Goal: Check status: Check status

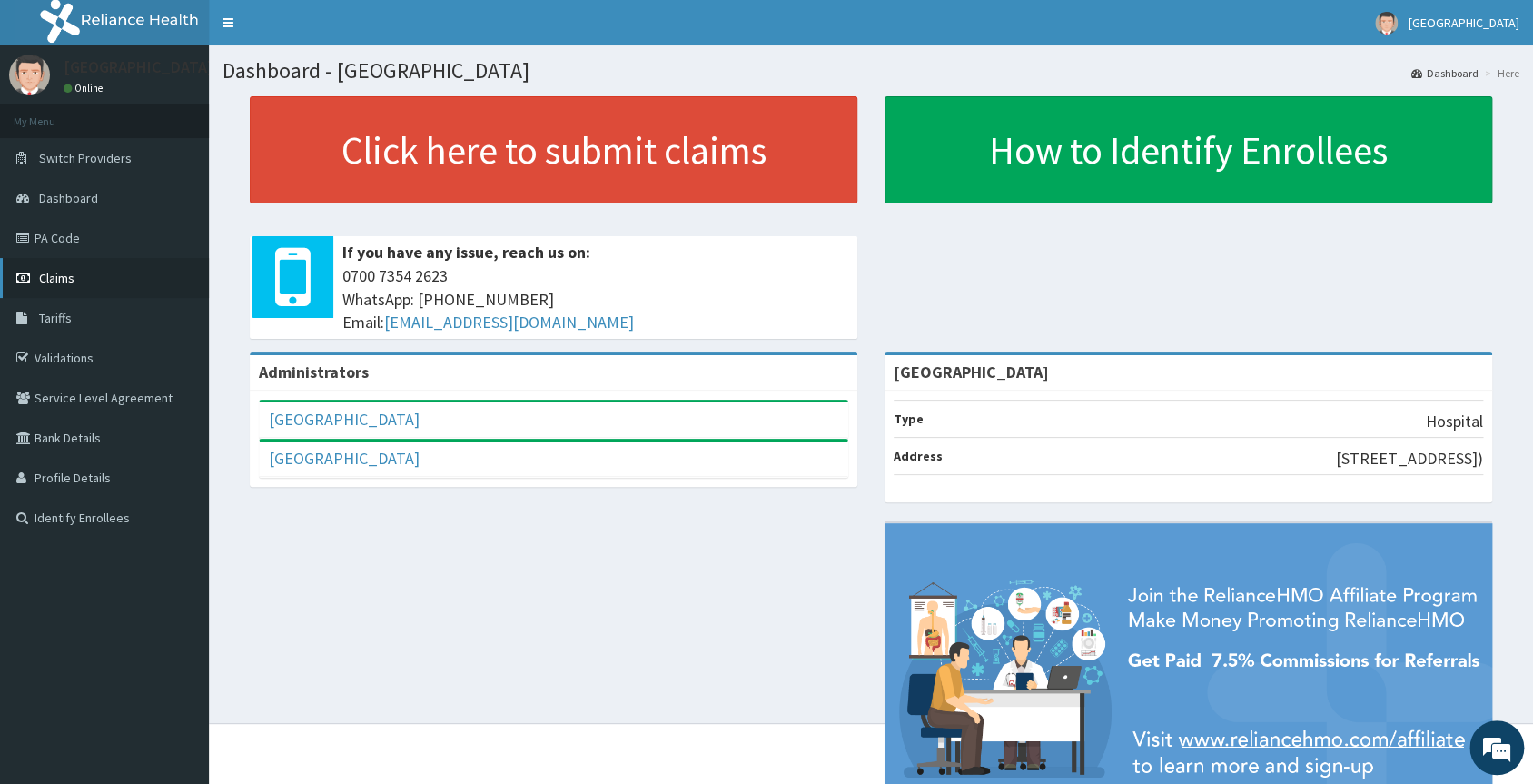
click at [61, 275] on span "Claims" at bounding box center [57, 278] width 35 height 17
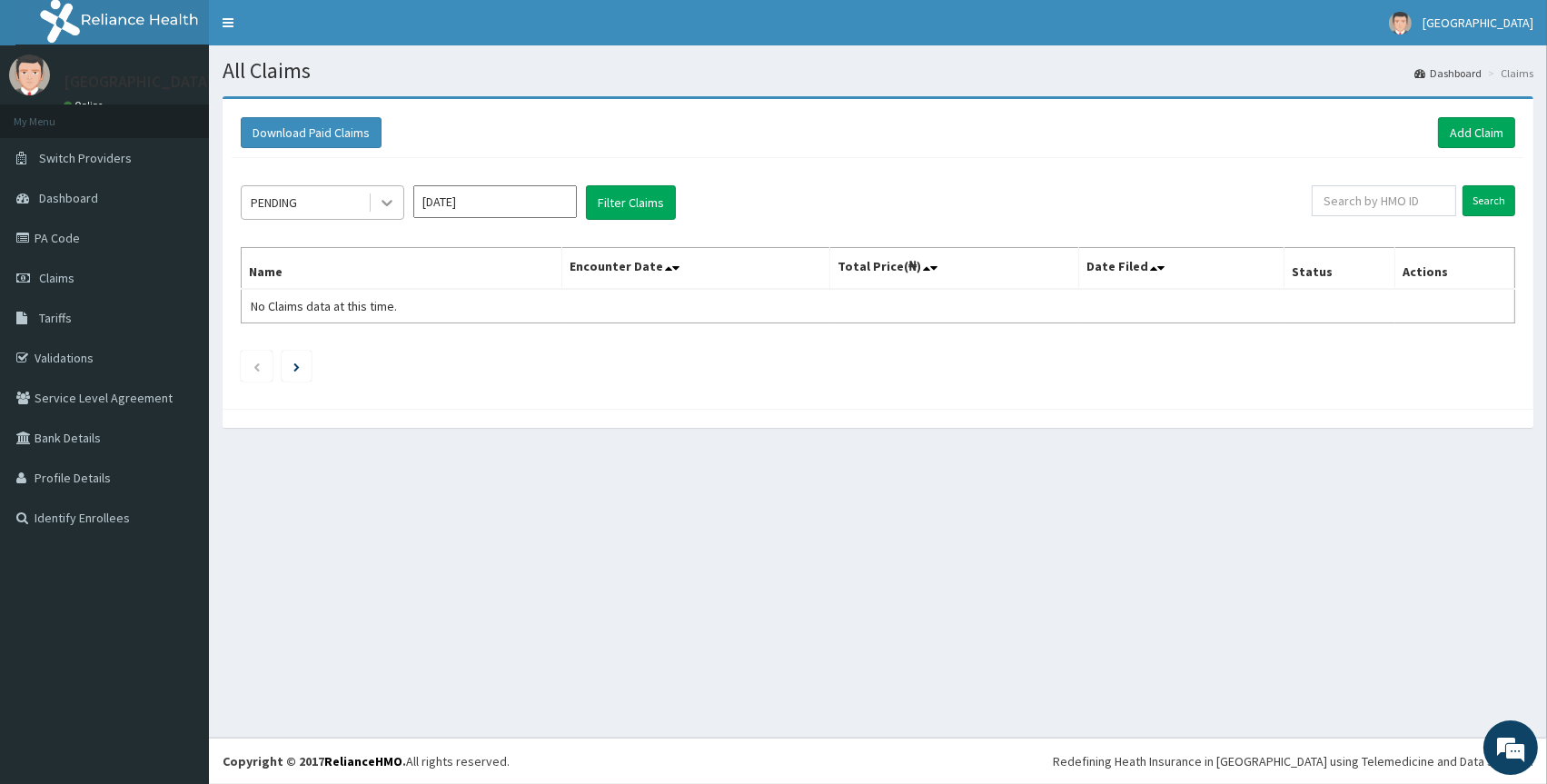
click at [385, 201] on icon at bounding box center [387, 203] width 19 height 19
click at [535, 207] on input "Aug 2025" at bounding box center [495, 201] width 164 height 33
drag, startPoint x: 433, startPoint y: 354, endPoint x: 408, endPoint y: 248, distance: 108.9
click at [434, 349] on div "Jul" at bounding box center [441, 352] width 36 height 33
type input "Jul 2025"
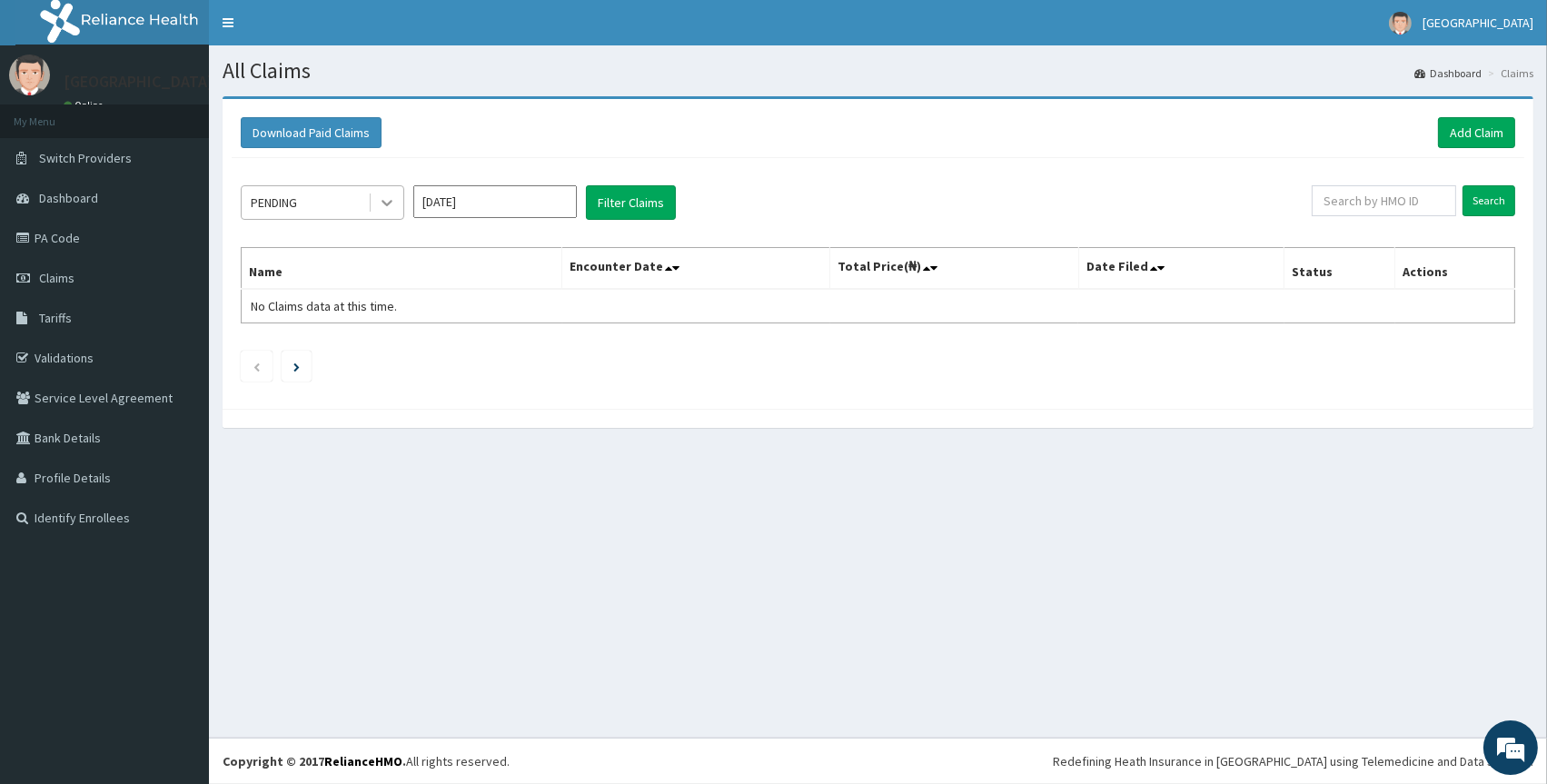
click at [394, 196] on icon at bounding box center [387, 203] width 19 height 19
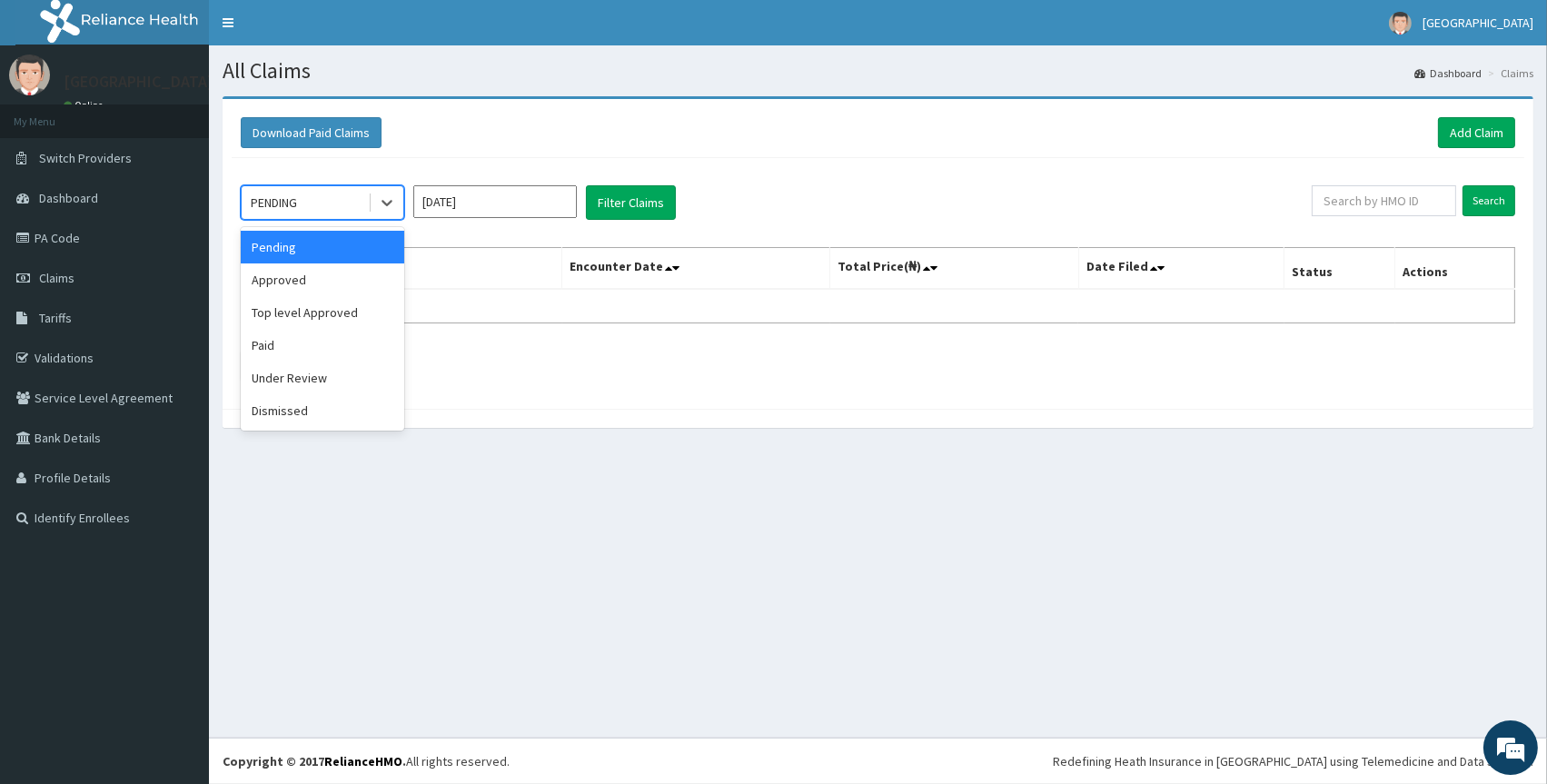
click at [354, 241] on div "Pending" at bounding box center [323, 246] width 164 height 33
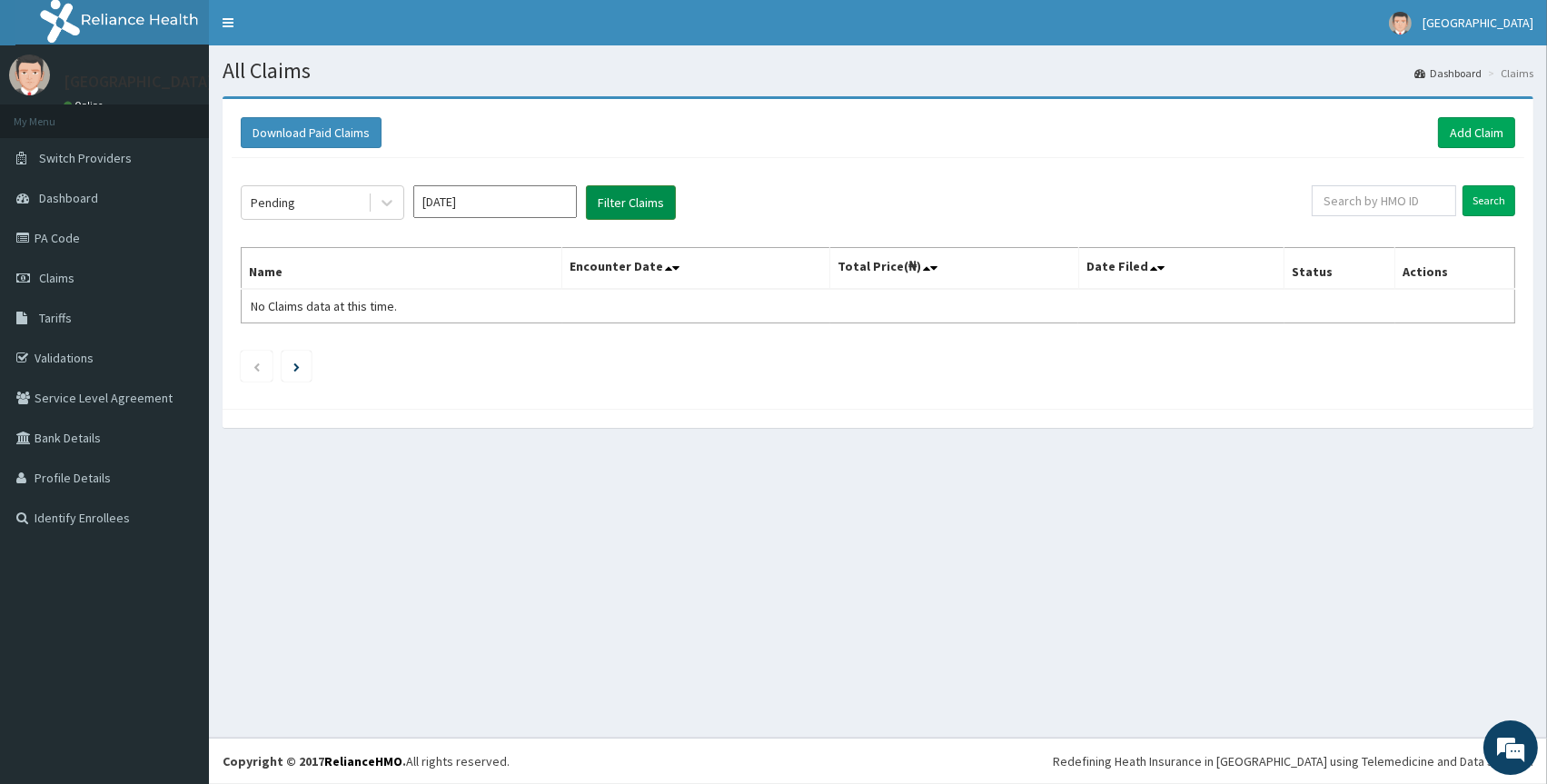
click at [623, 207] on button "Filter Claims" at bounding box center [631, 202] width 90 height 34
click at [336, 194] on div "Pending" at bounding box center [305, 202] width 127 height 29
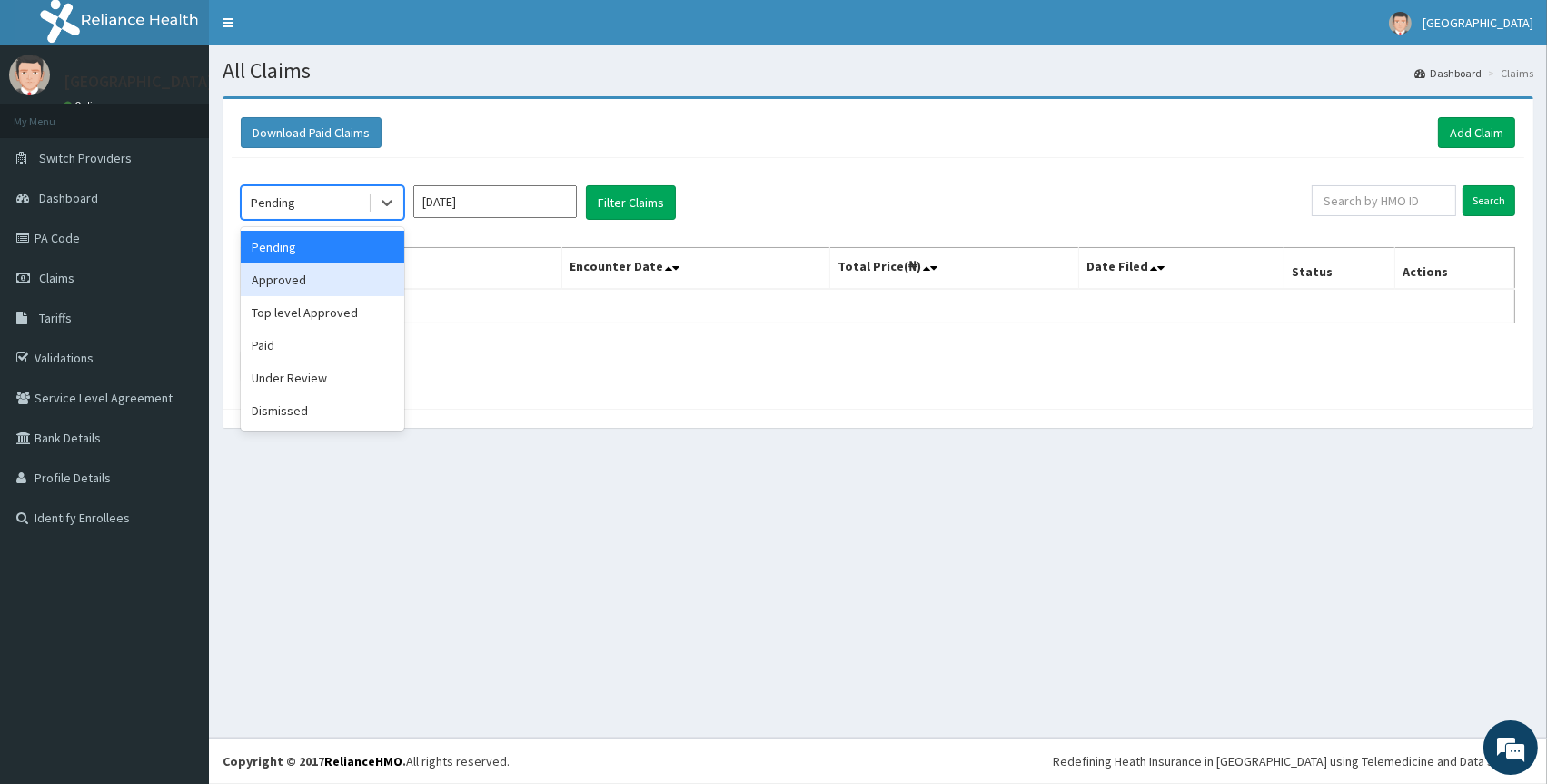
click at [305, 284] on div "Approved" at bounding box center [323, 279] width 164 height 33
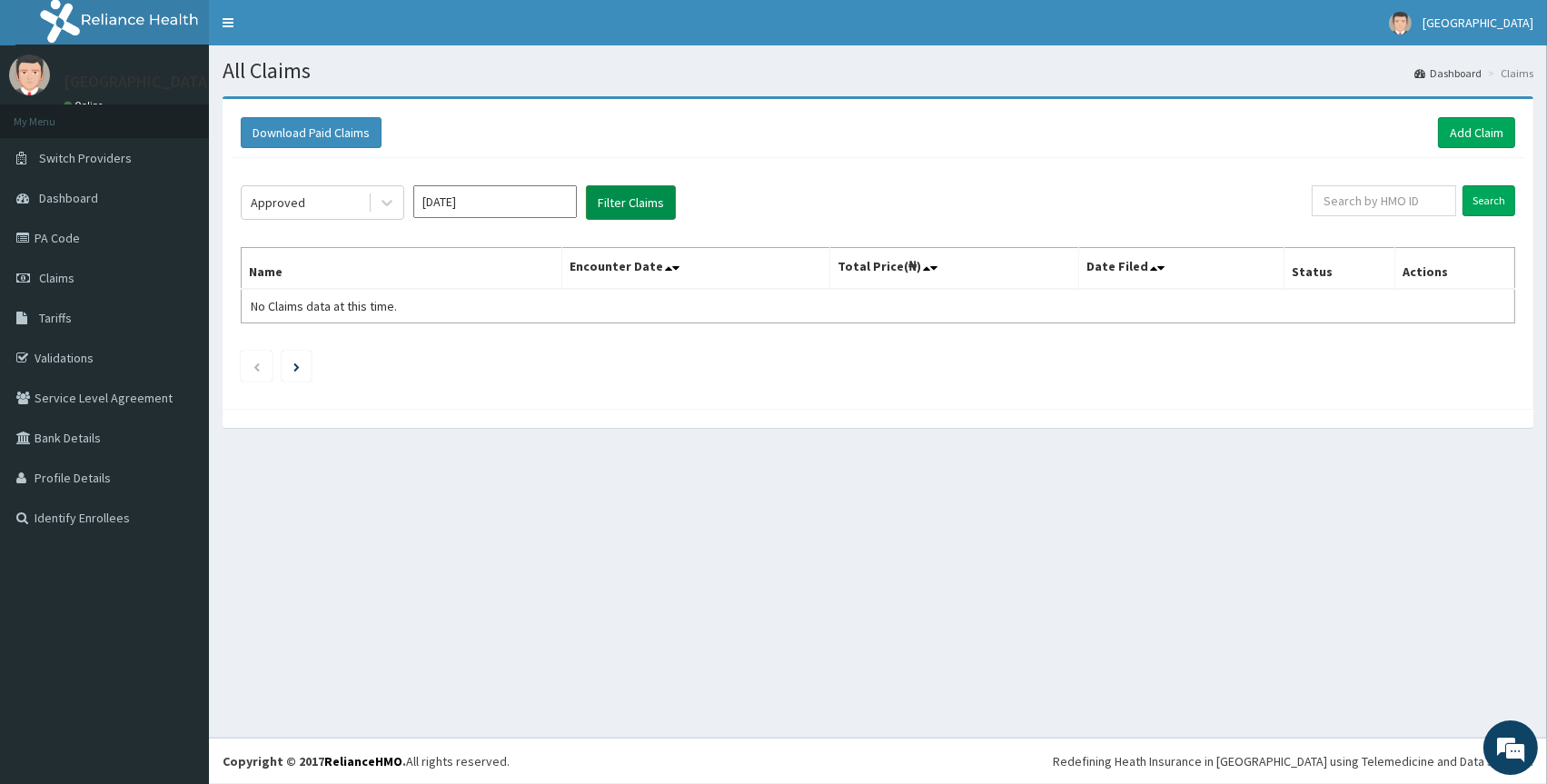
click at [637, 203] on button "Filter Claims" at bounding box center [631, 202] width 90 height 34
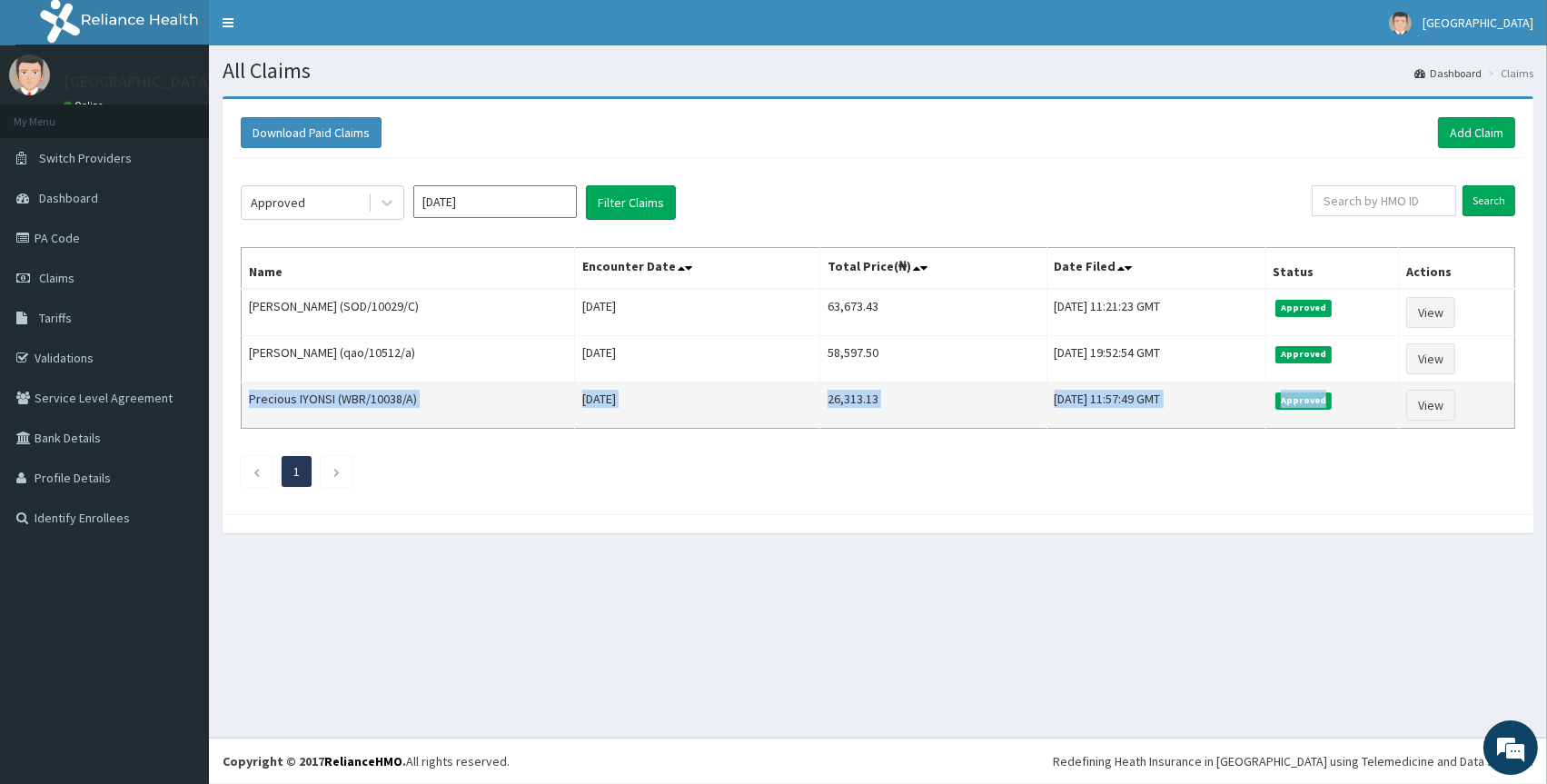
drag, startPoint x: 249, startPoint y: 303, endPoint x: 1258, endPoint y: 382, distance: 1012.1
click at [1369, 407] on tbody "Mary Etim (SOD/10029/C) Tue Jul 15 2025 63,673.43 Wed, 06 Aug 2025 11:21:23 GMT…" at bounding box center [878, 359] width 1274 height 140
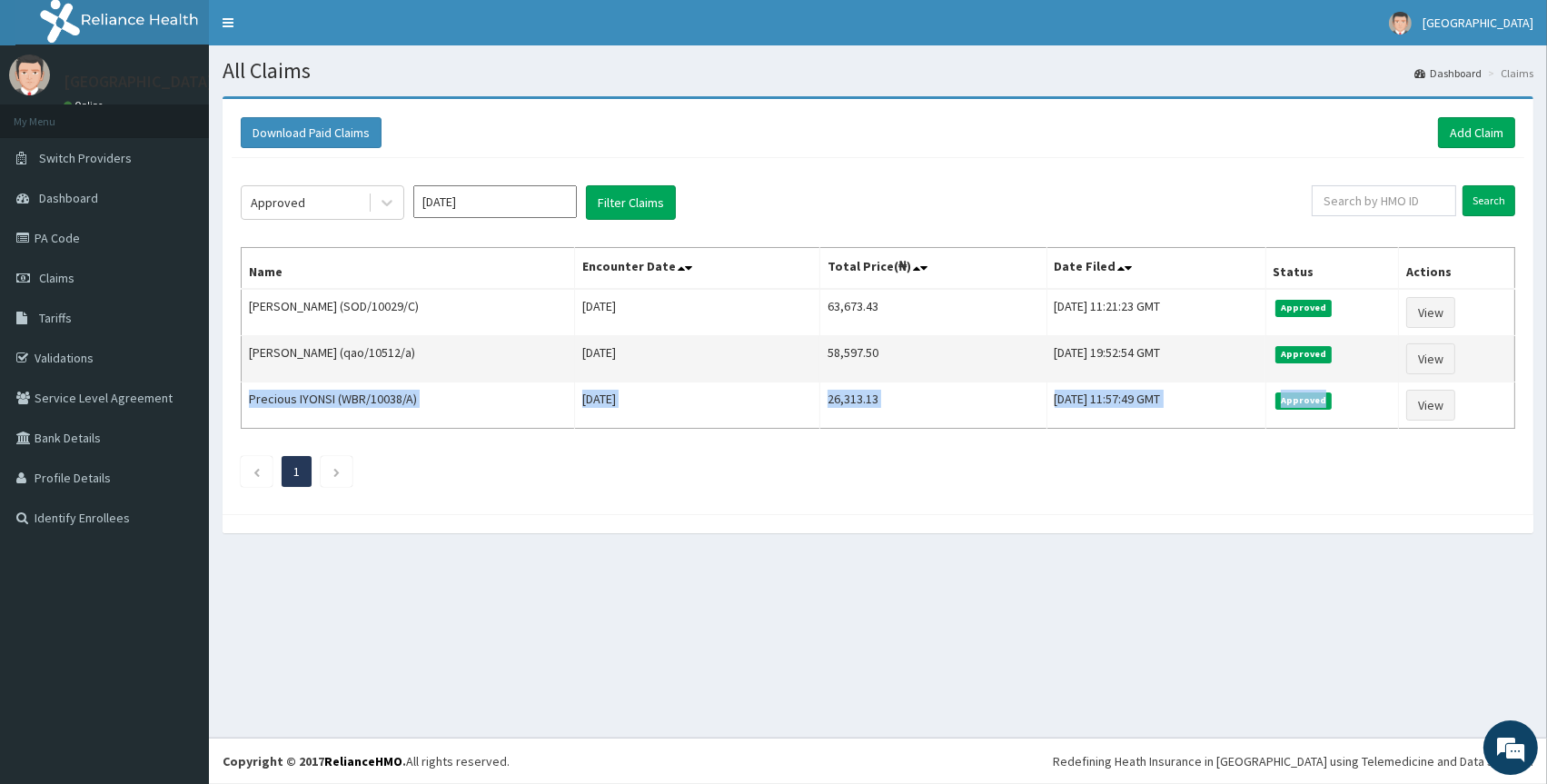
copy tr "Precious IYONSI (WBR/10038/A) Thu Jul 17 2025 26,313.13 Thu, 31 Jul 2025 11:57:…"
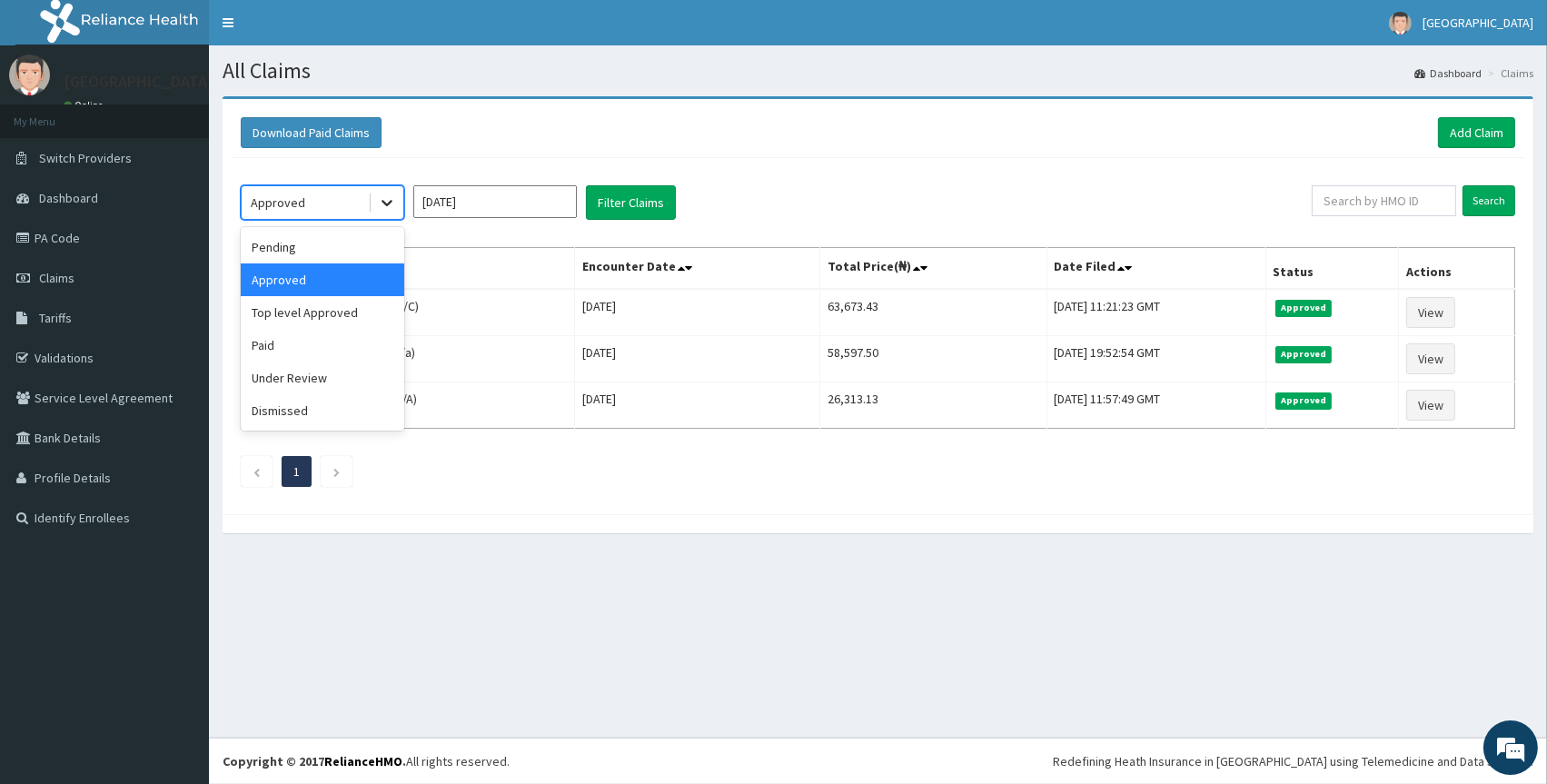
click at [381, 199] on icon at bounding box center [387, 203] width 19 height 19
click at [326, 305] on div "Top level Approved" at bounding box center [323, 312] width 164 height 33
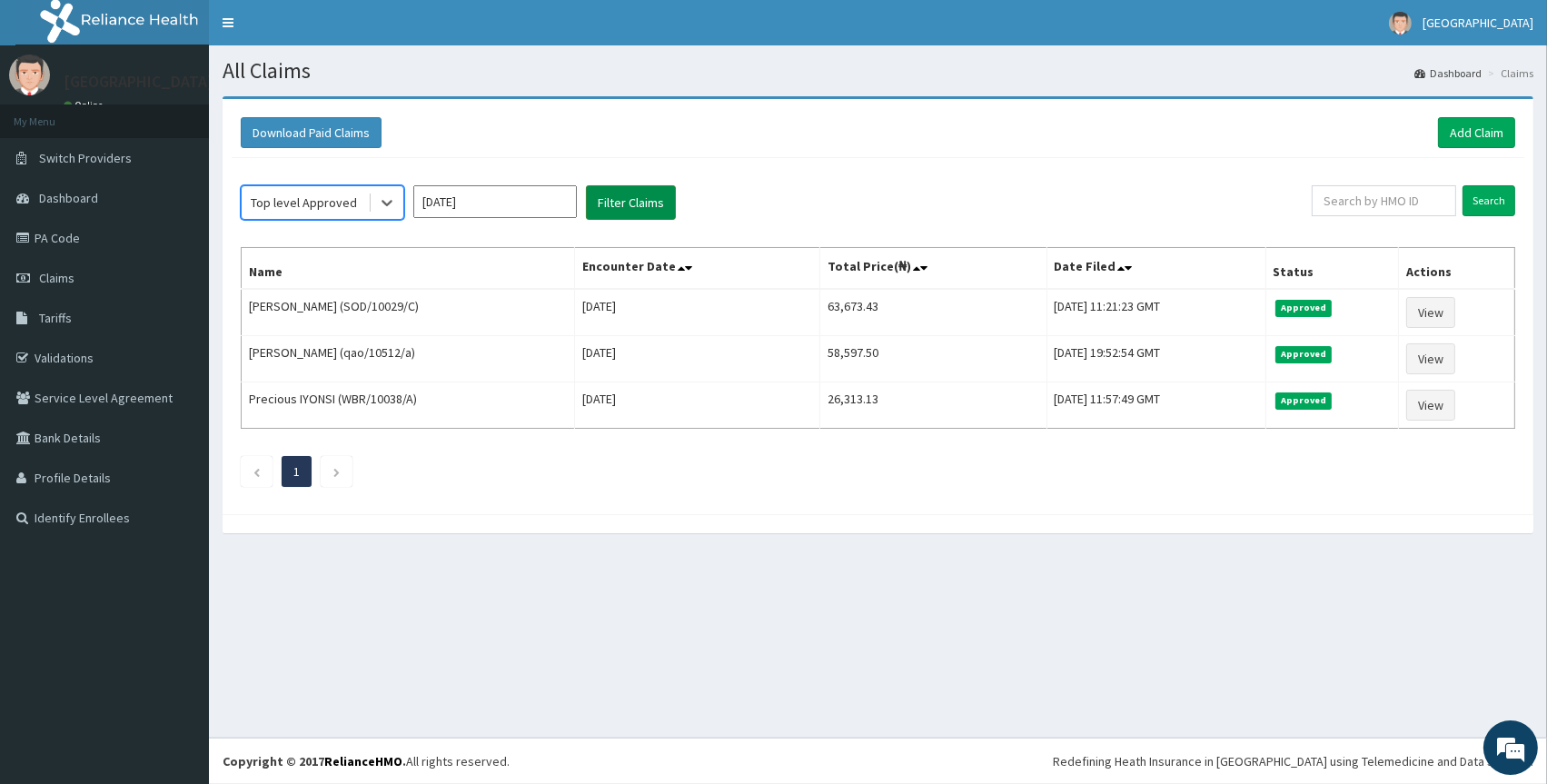
click at [626, 195] on button "Filter Claims" at bounding box center [631, 202] width 90 height 34
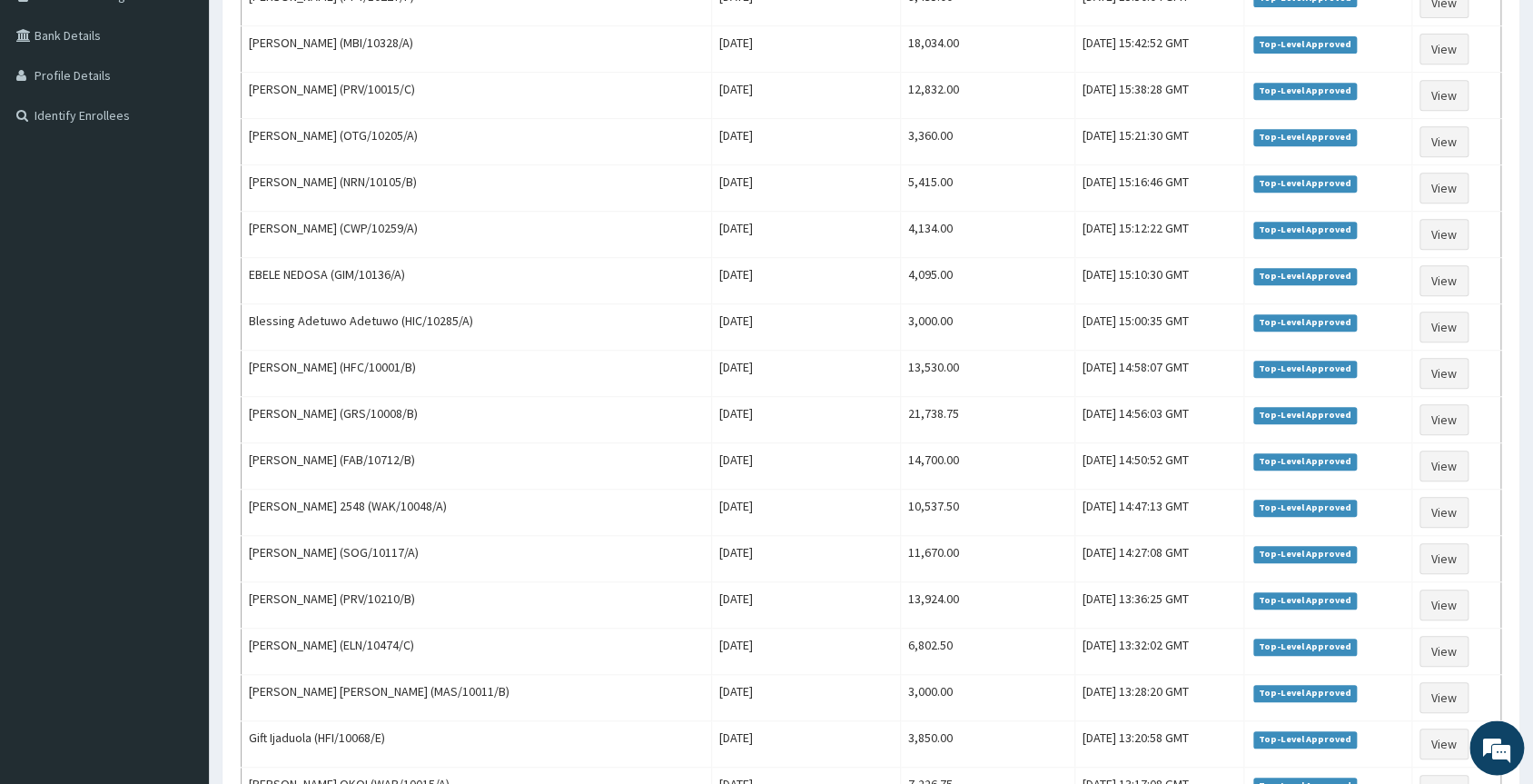
scroll to position [394, 0]
